Goal: Transaction & Acquisition: Obtain resource

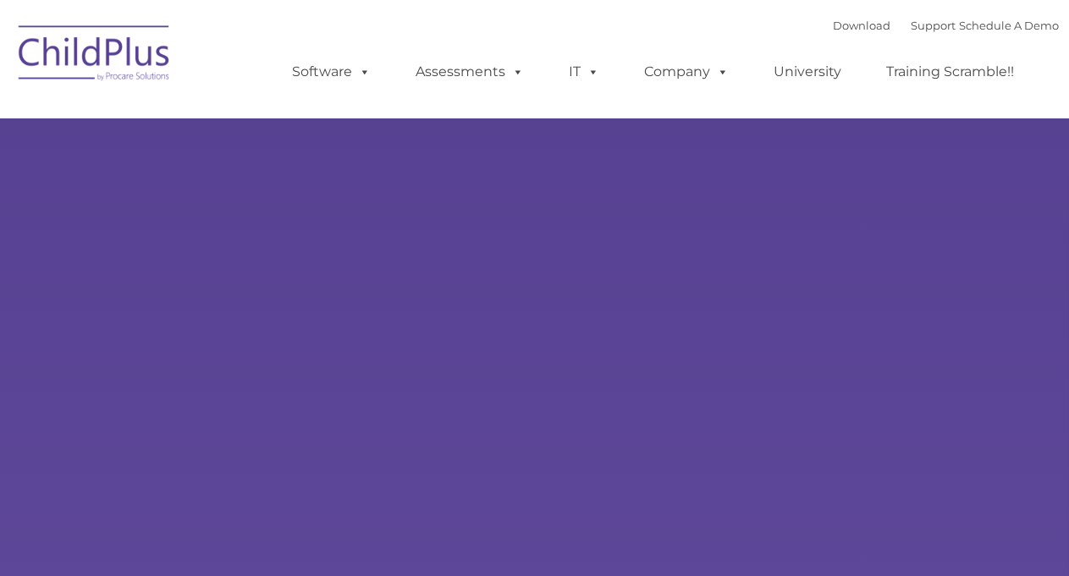
type input ""
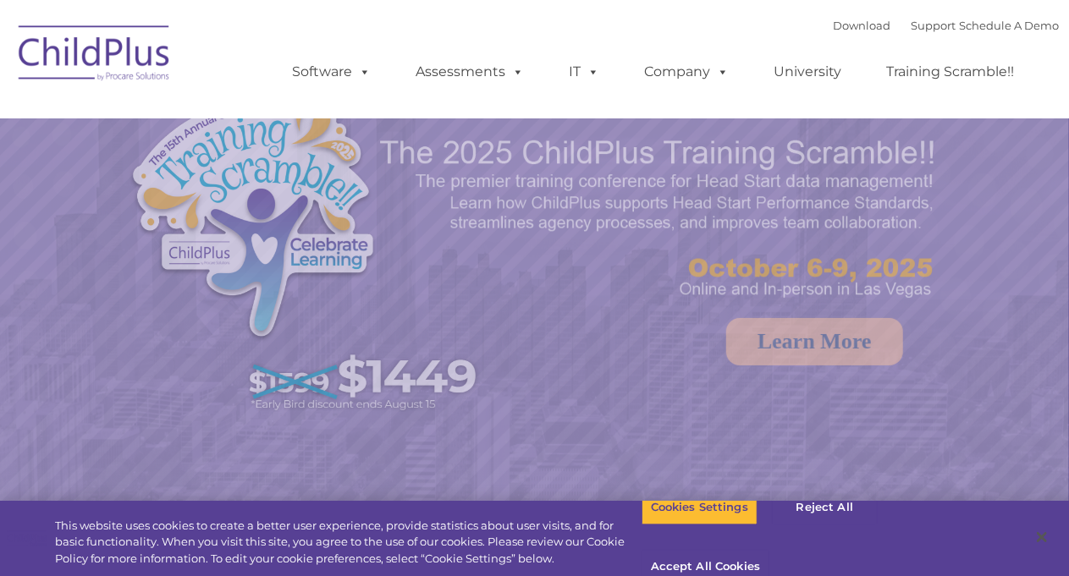
select select "MEDIUM"
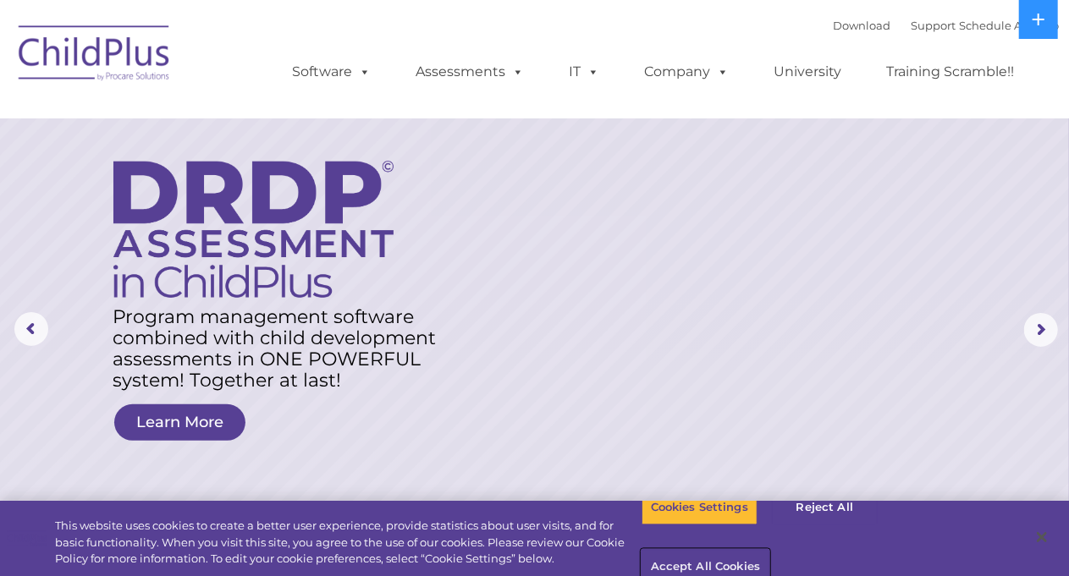
click at [769, 550] on button "Accept All Cookies" at bounding box center [705, 568] width 128 height 36
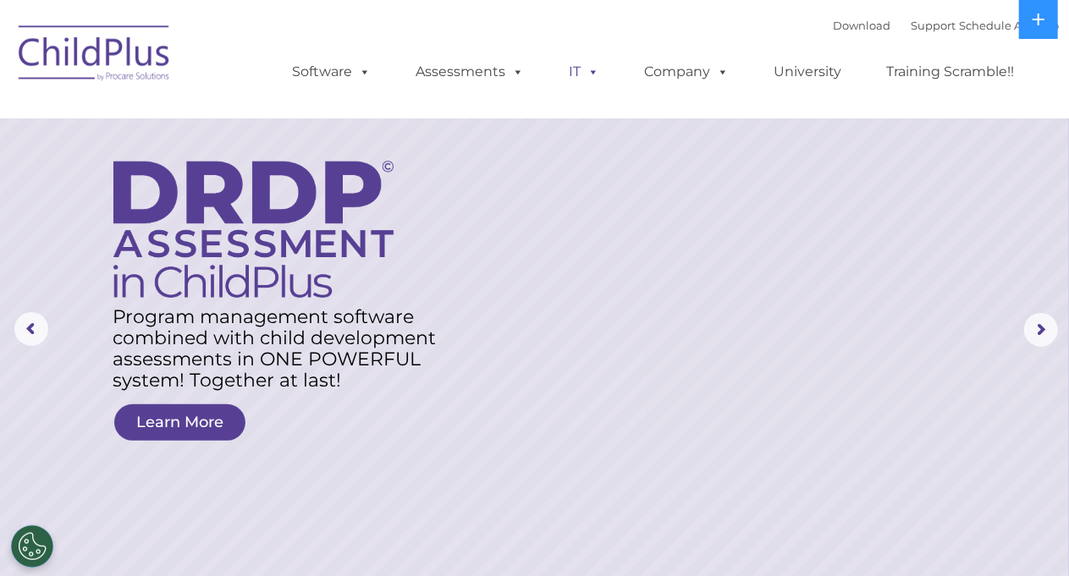
click at [584, 70] on span at bounding box center [590, 71] width 19 height 16
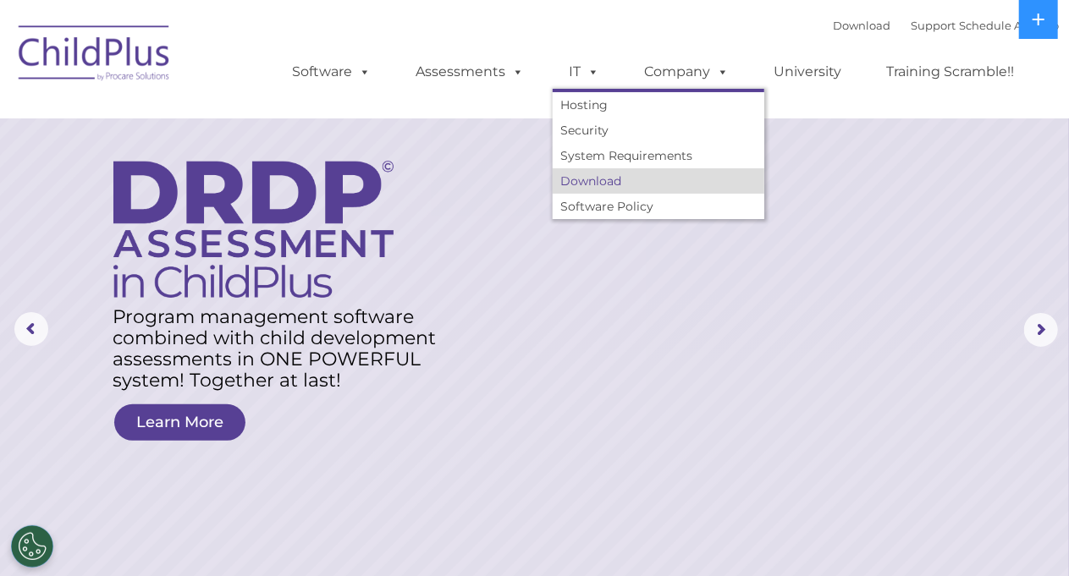
click at [588, 179] on link "Download" at bounding box center [659, 180] width 212 height 25
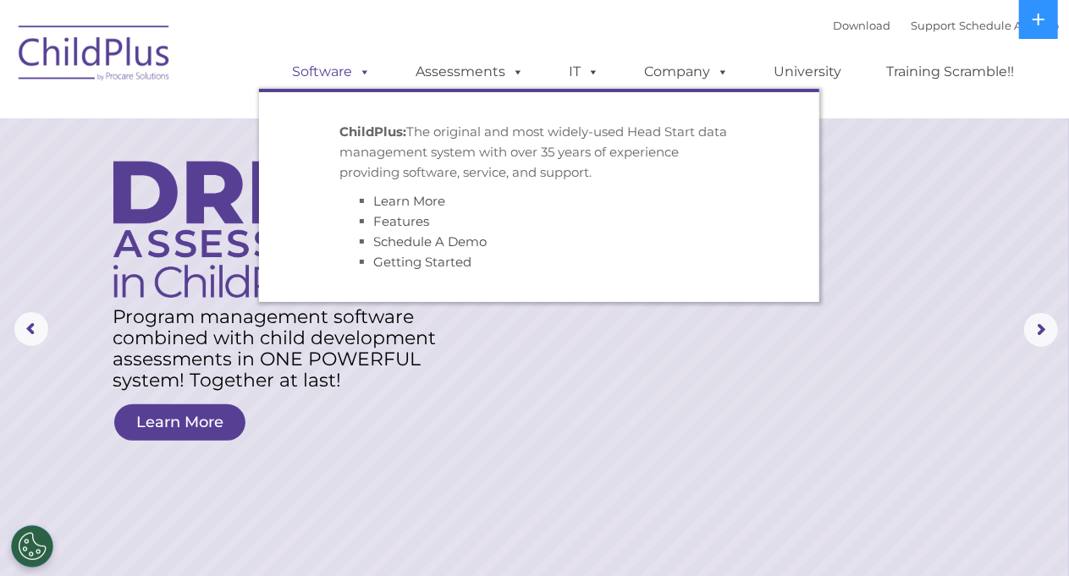
click at [298, 84] on link "Software" at bounding box center [332, 72] width 113 height 34
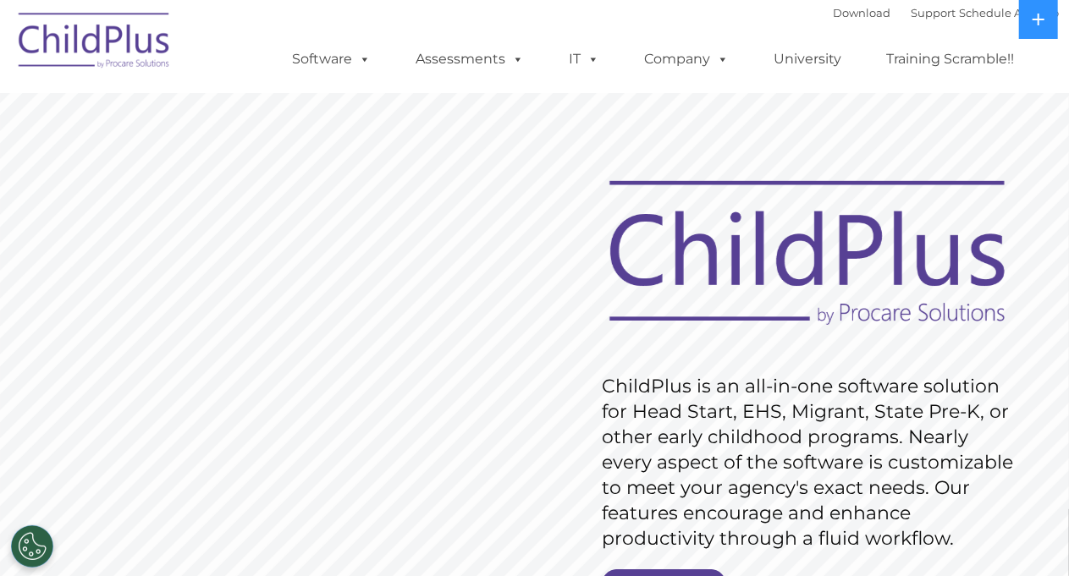
click at [81, 231] on rs-slide "Request Pricing ChildPlus is an all-in-one software solution for Head Start, EH…" at bounding box center [534, 440] width 1069 height 762
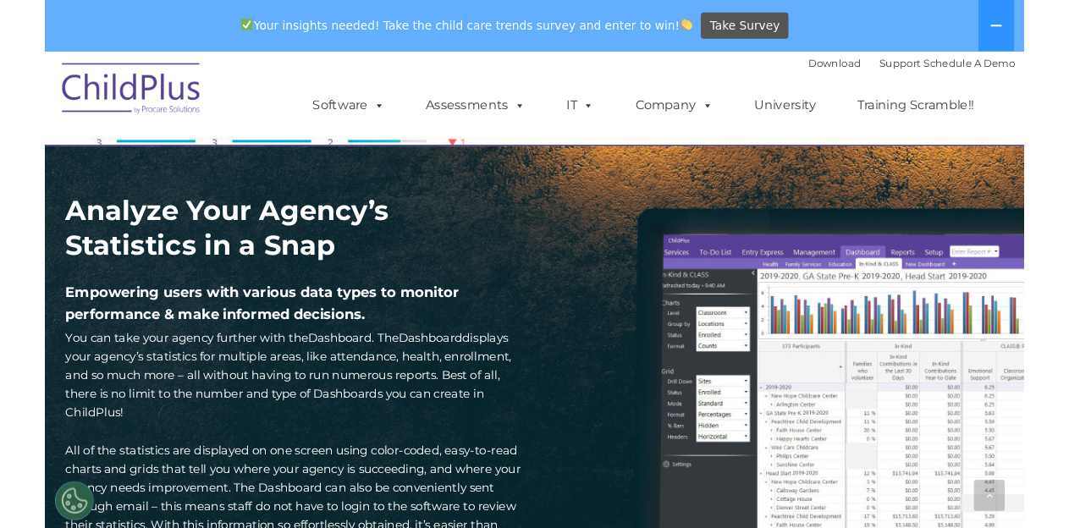
scroll to position [2327, 0]
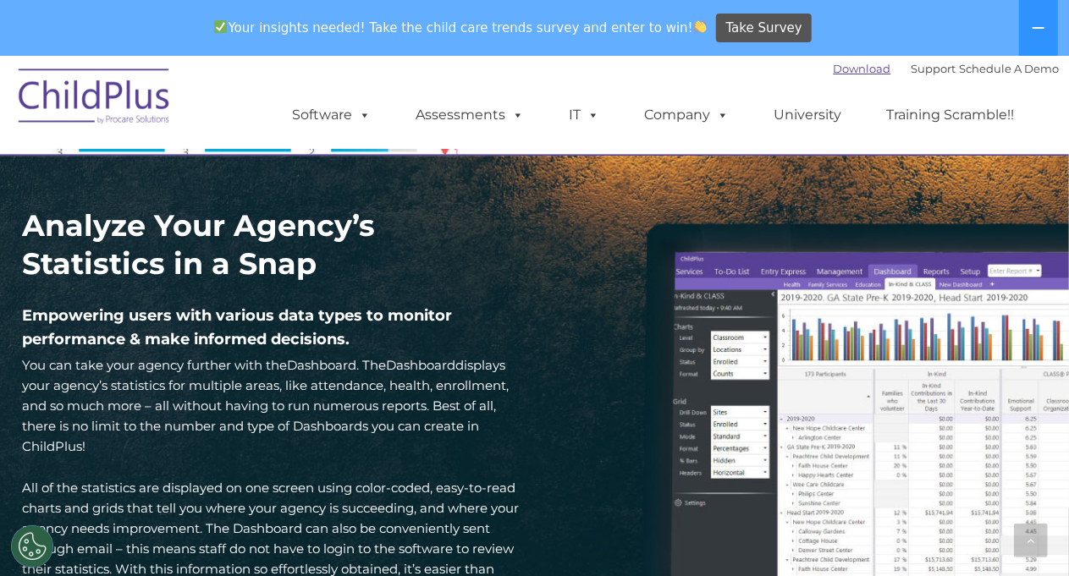
click at [839, 74] on link "Download" at bounding box center [863, 69] width 58 height 14
